Goal: Task Accomplishment & Management: Use online tool/utility

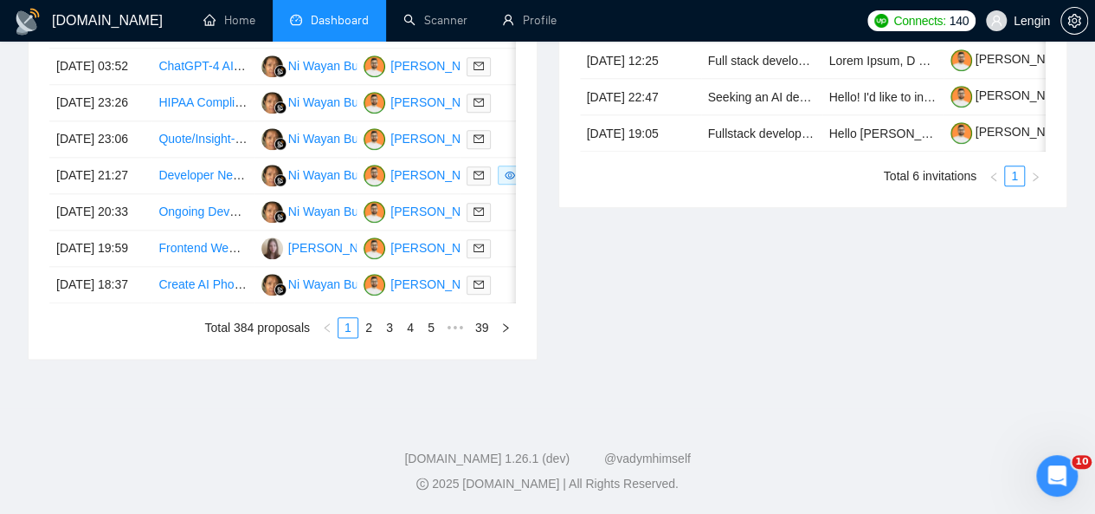
scroll to position [957, 0]
click at [369, 337] on link "2" at bounding box center [368, 327] width 19 height 19
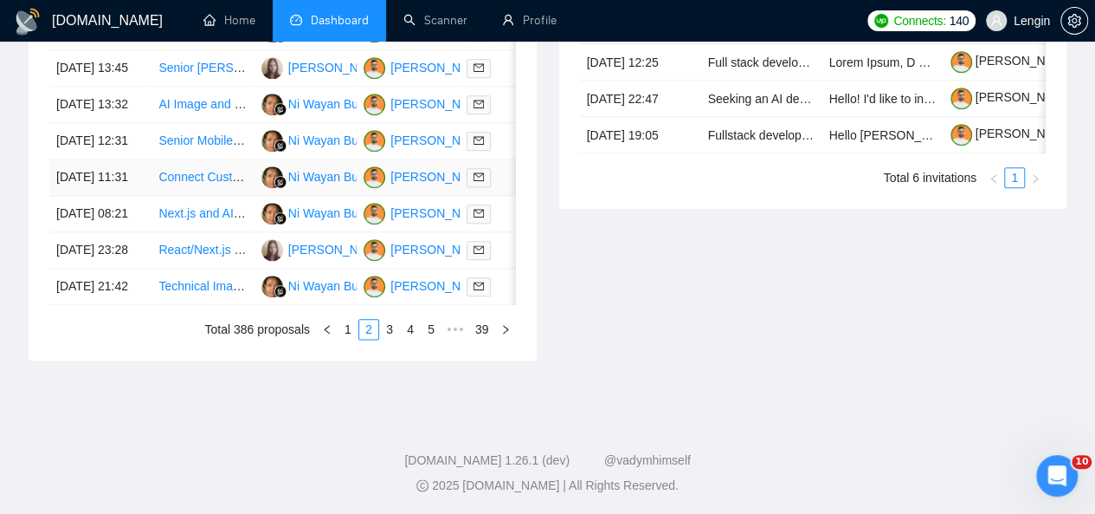
scroll to position [989, 0]
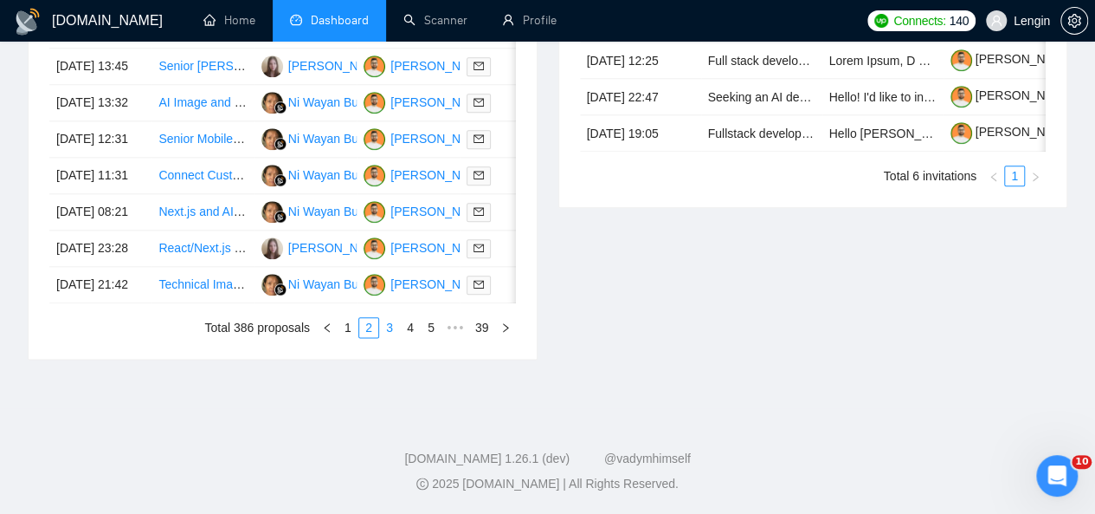
click at [395, 337] on link "3" at bounding box center [389, 327] width 19 height 19
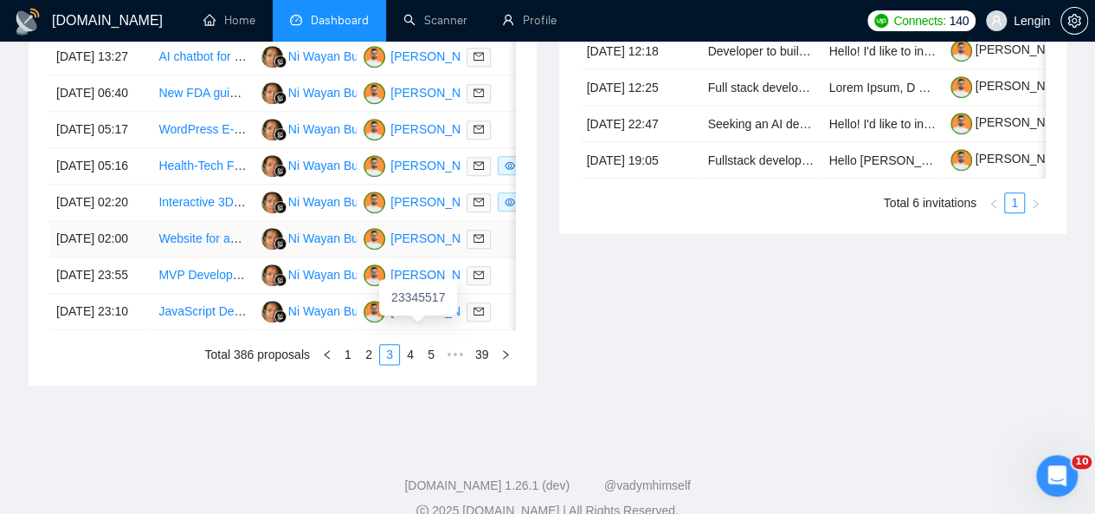
scroll to position [948, 0]
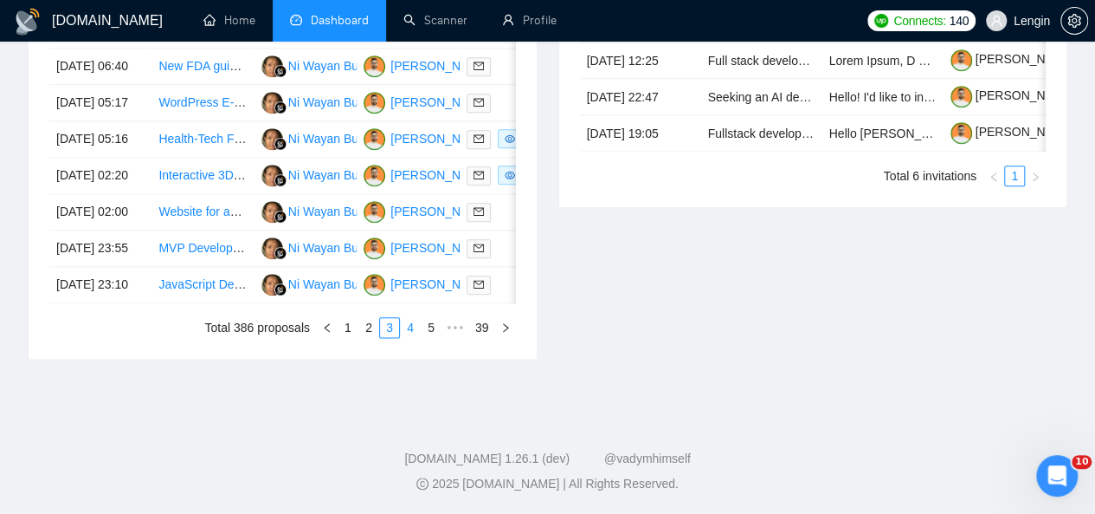
click at [407, 337] on link "4" at bounding box center [410, 327] width 19 height 19
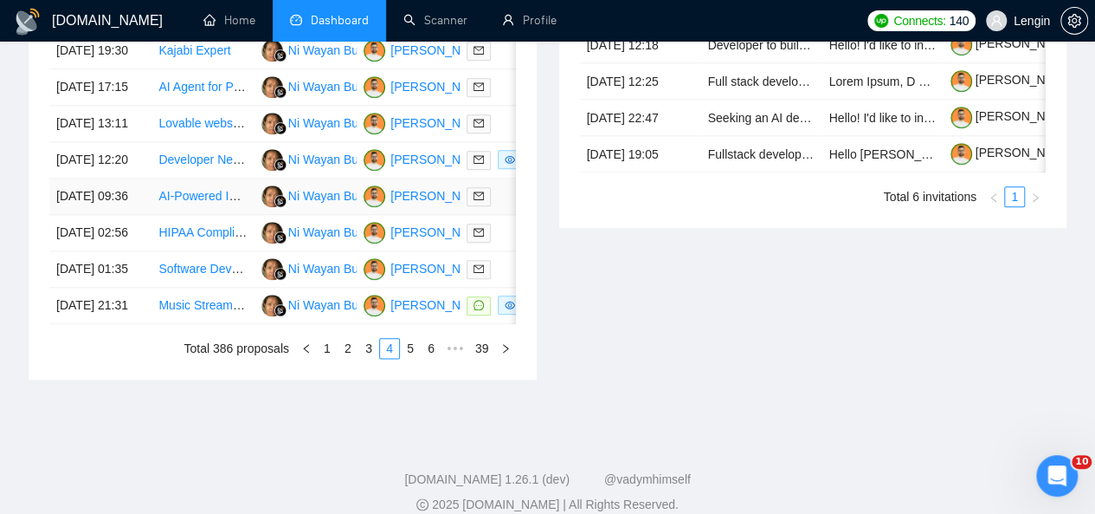
scroll to position [947, 0]
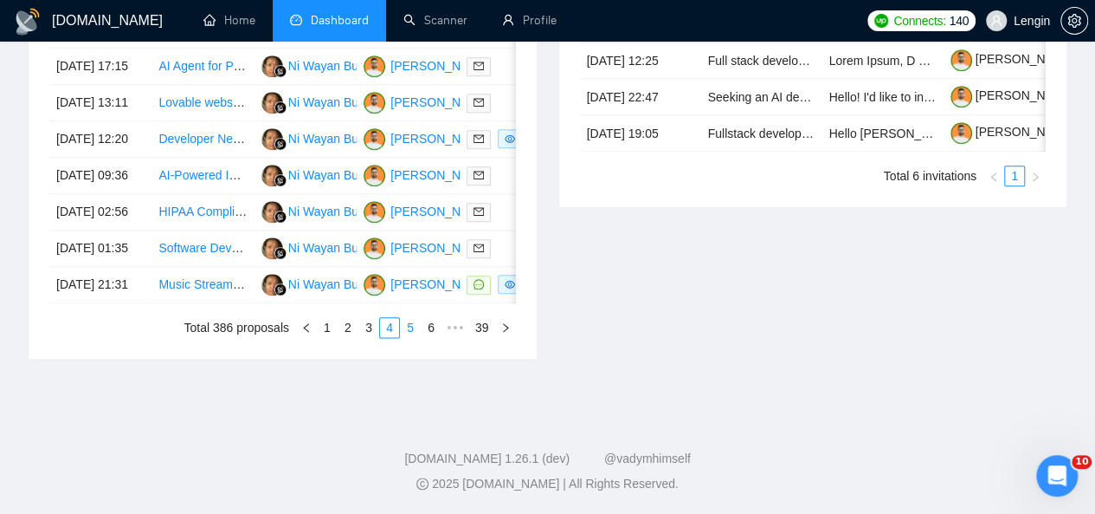
click at [411, 337] on link "5" at bounding box center [410, 327] width 19 height 19
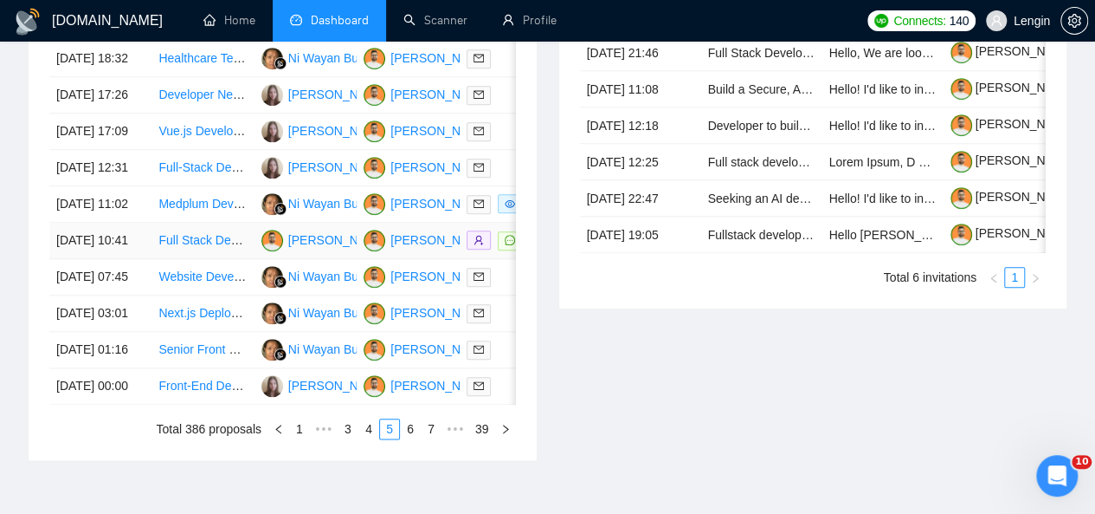
scroll to position [808, 0]
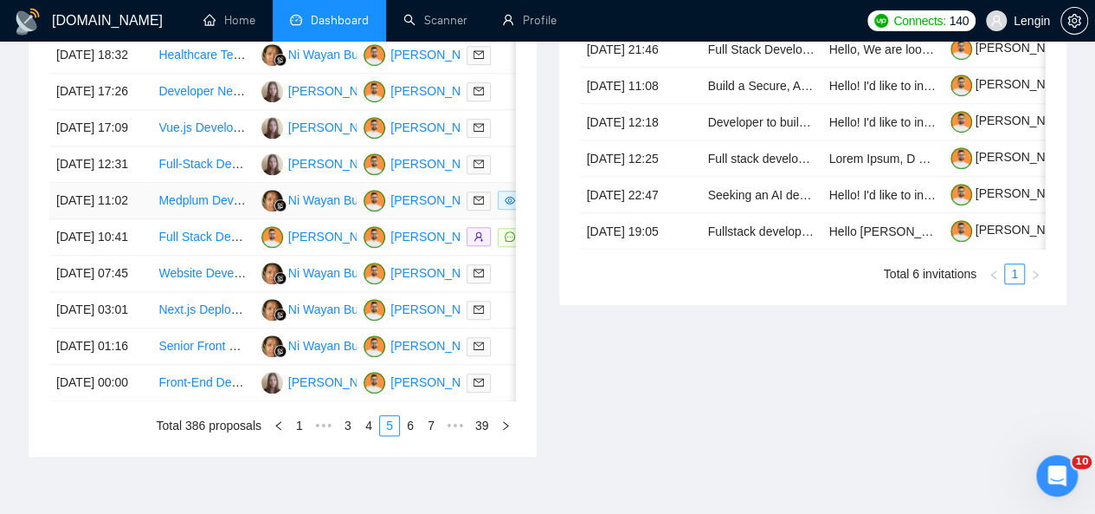
click at [197, 219] on td "Medplum Developer Needed - Asynchronous Healthcare Portal (Medplum Experience R…" at bounding box center [203, 201] width 102 height 36
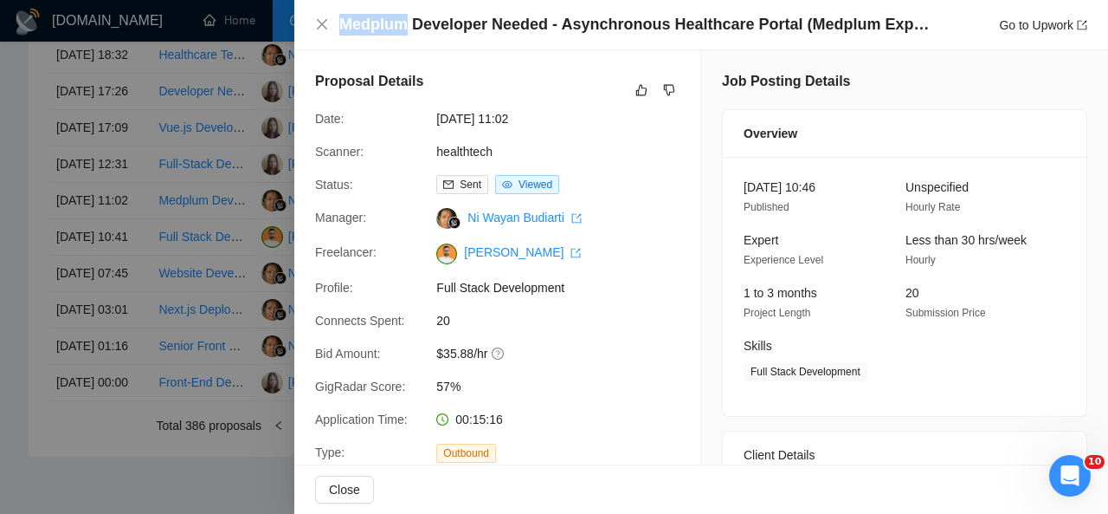
drag, startPoint x: 407, startPoint y: 29, endPoint x: 339, endPoint y: 31, distance: 68.5
click at [339, 31] on div "Medplum Developer Needed - Asynchronous Healthcare Portal (Medplum Experience R…" at bounding box center [701, 25] width 772 height 22
copy h4 "Medplum"
click at [322, 27] on icon "close" at bounding box center [322, 24] width 14 height 14
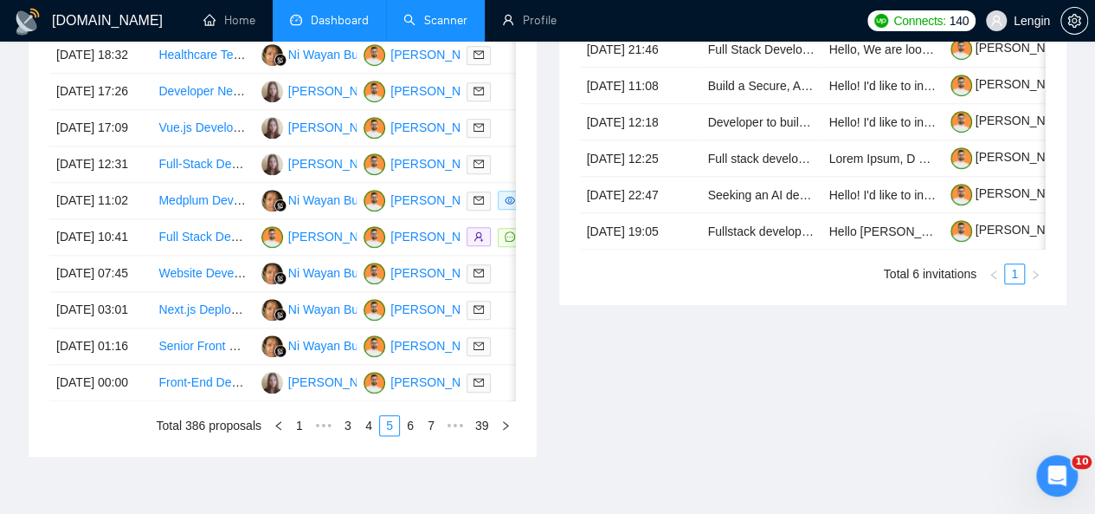
click at [443, 16] on link "Scanner" at bounding box center [436, 20] width 64 height 15
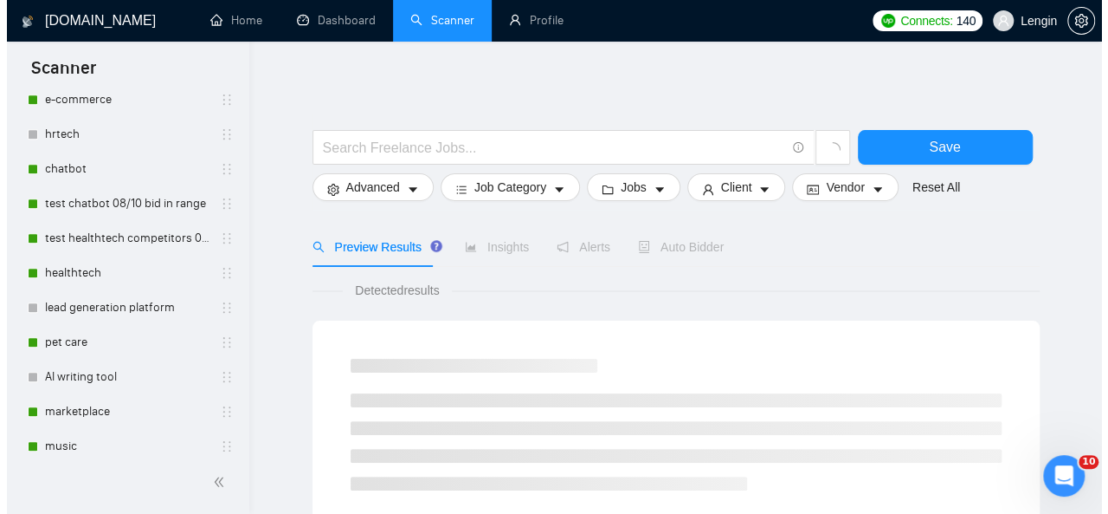
scroll to position [443, 0]
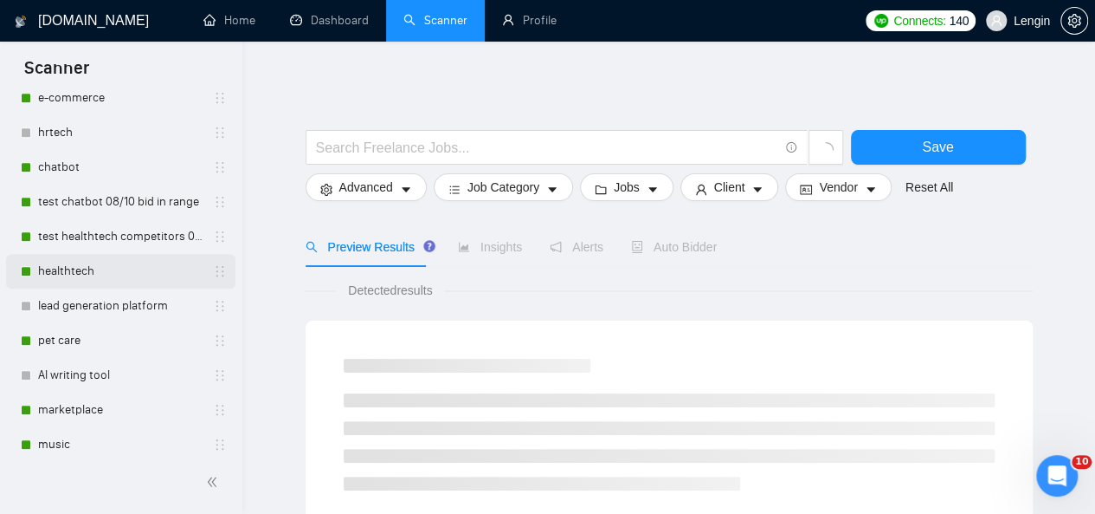
click at [88, 268] on link "healthtech" at bounding box center [120, 271] width 165 height 35
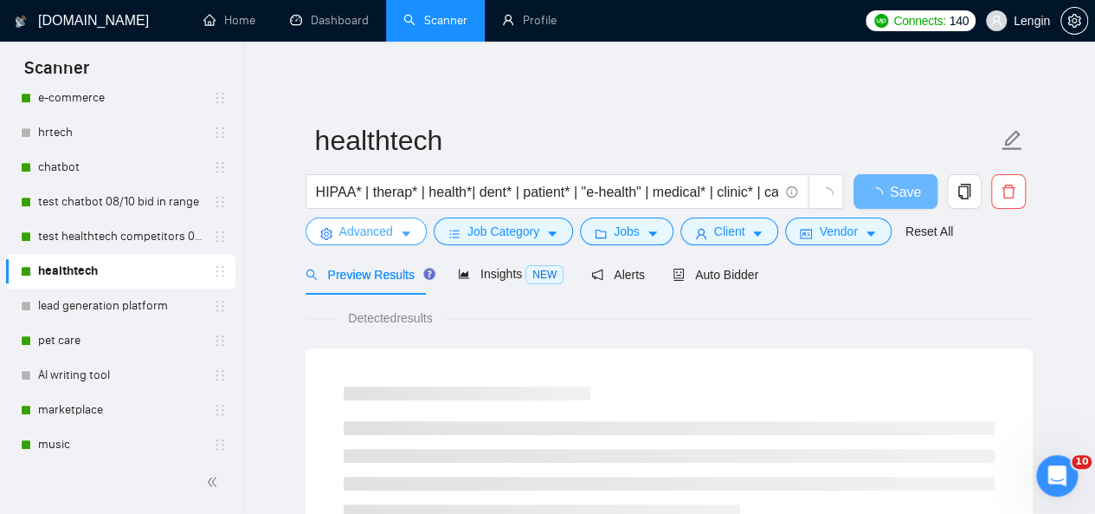
click at [410, 240] on icon "caret-down" at bounding box center [406, 234] width 12 height 12
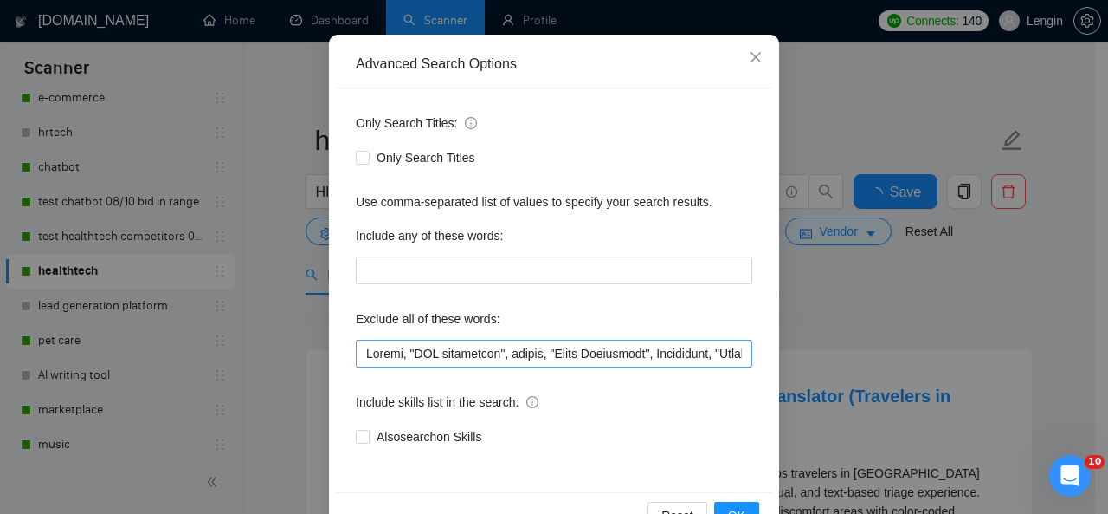
scroll to position [158, 0]
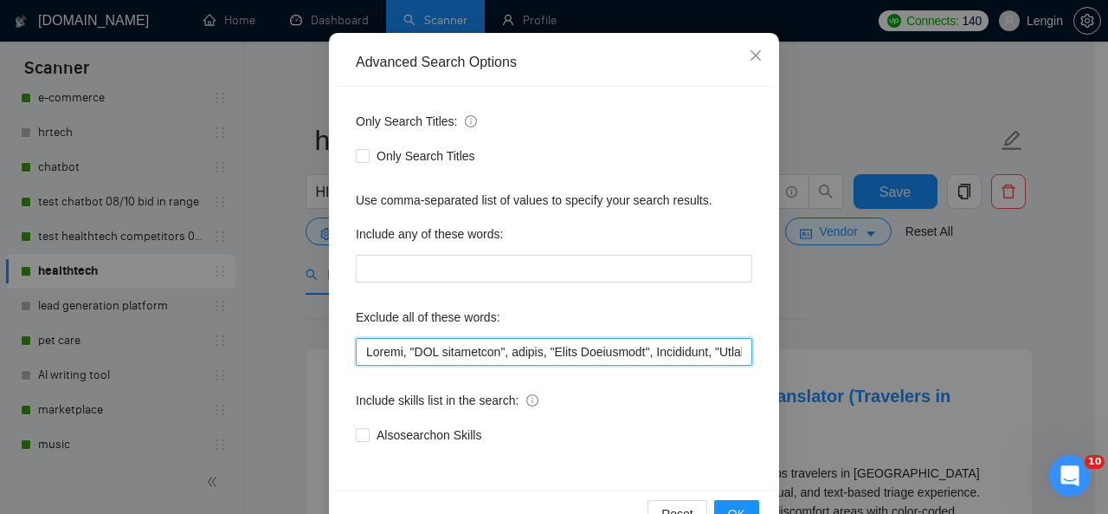
click at [360, 352] on input "text" at bounding box center [554, 352] width 397 height 28
paste input "Medplum"
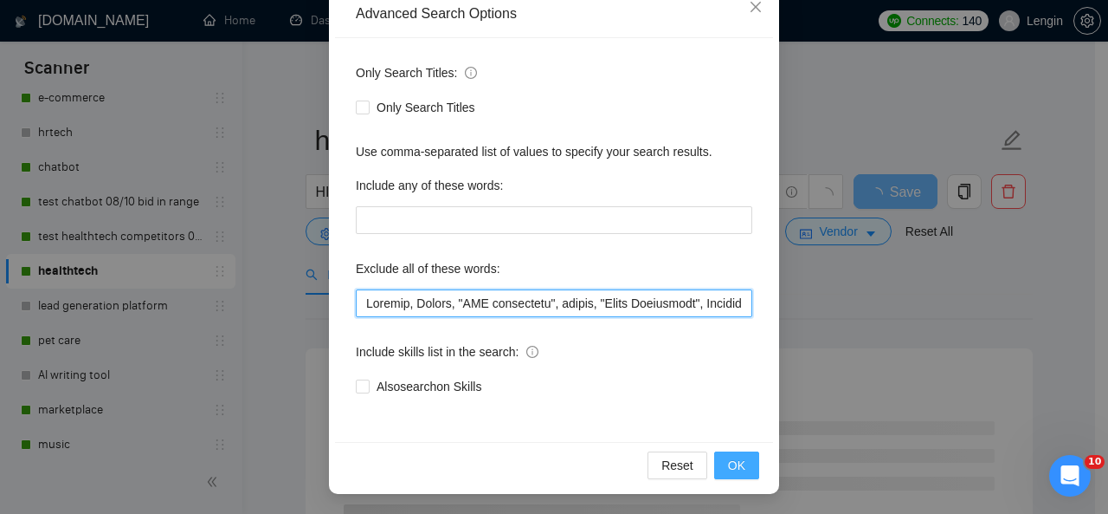
type input "Loremip, Dolors, "AME consectetu", adipis, "Elits Doeiusmodt", Incididunt, "Utl…"
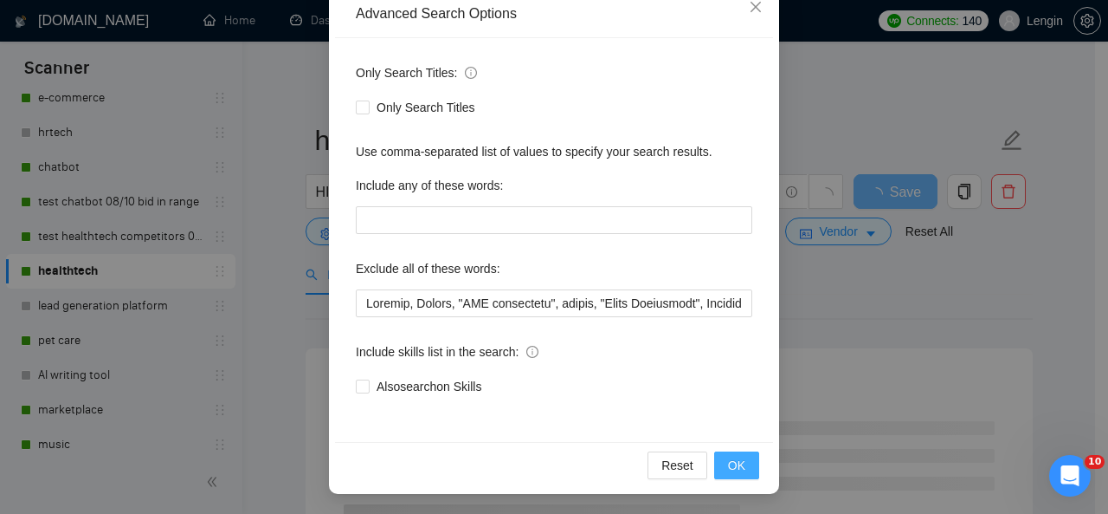
click at [728, 462] on span "OK" at bounding box center [736, 465] width 17 height 19
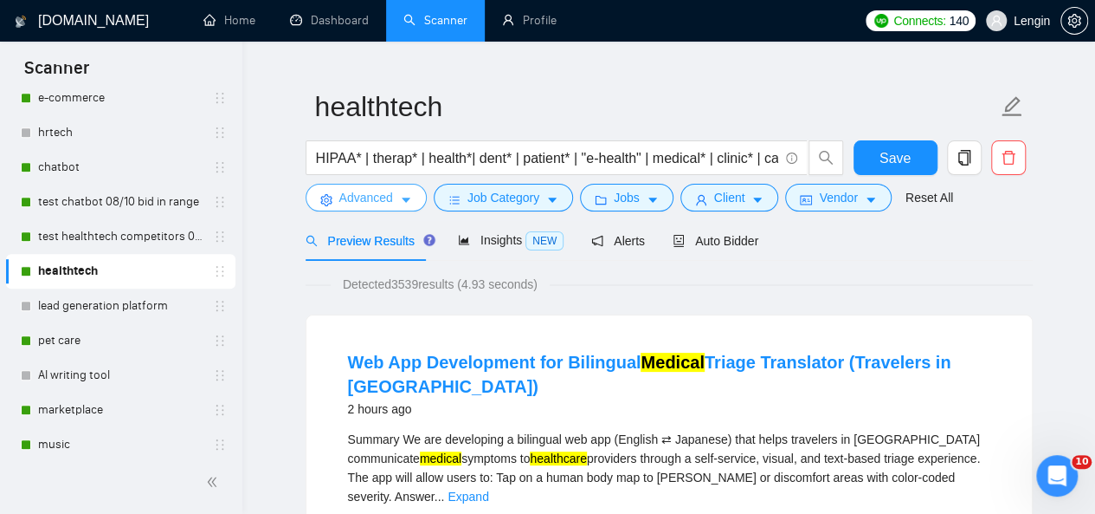
scroll to position [107, 0]
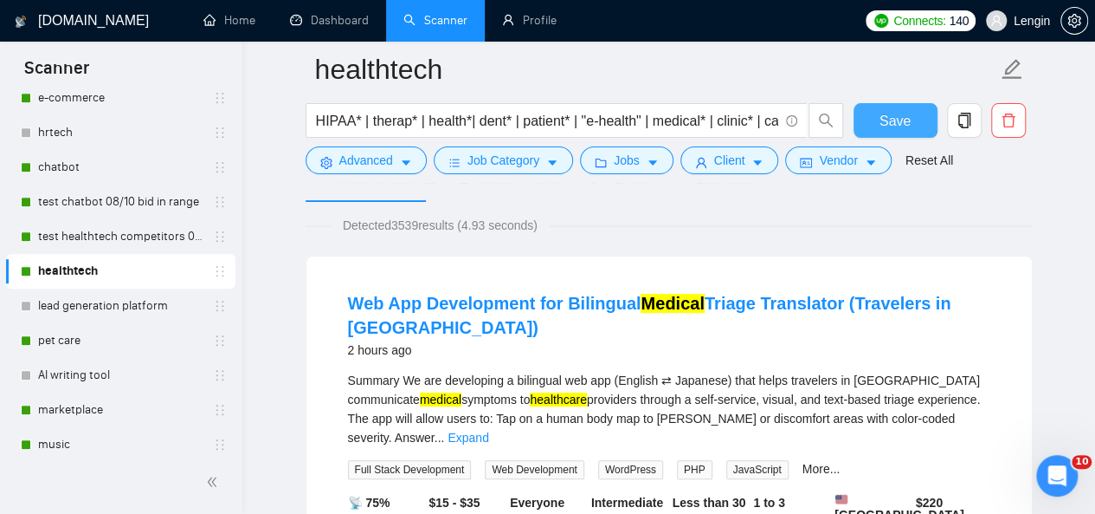
click at [903, 112] on span "Save" at bounding box center [895, 121] width 31 height 22
